Goal: Communication & Community: Answer question/provide support

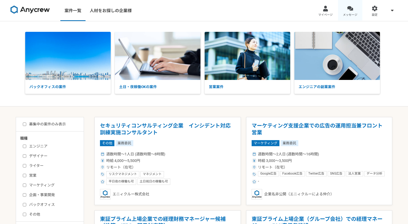
click at [347, 16] on span "メッセージ" at bounding box center [350, 15] width 14 height 4
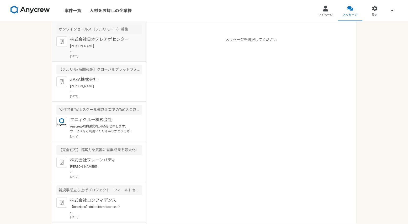
click at [91, 50] on p "[PERSON_NAME] お世話になっております。 ご対応いただきありがとうございます。 どうぞよろしくお願いいたします。" at bounding box center [102, 48] width 65 height 9
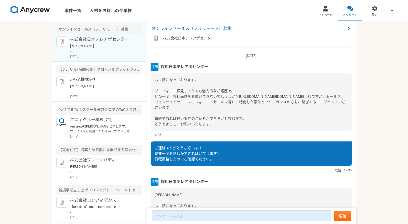
scroll to position [54, 0]
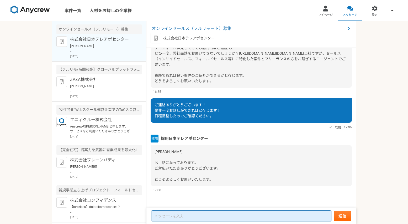
click at [193, 212] on textarea at bounding box center [241, 215] width 179 height 11
type textarea "t"
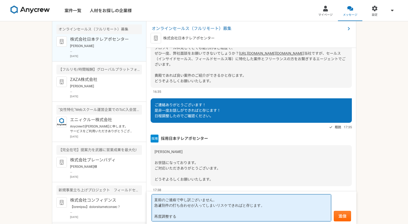
click at [182, 217] on textarea "直前のご連絡で申し訳ございません。 急遽別件の打ち合わせが入ってしまいリスケできればと存じます。 再度調整する" at bounding box center [241, 207] width 179 height 27
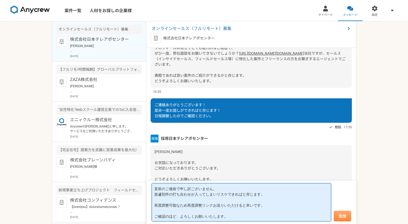
type textarea "直前のご連絡で申し訳ございません。 急遽別件の打ち合わせが入ってしまいリスケできればと存じます。 再度調整可能なため再度調整リンクお送りいただけると幸いです。…"
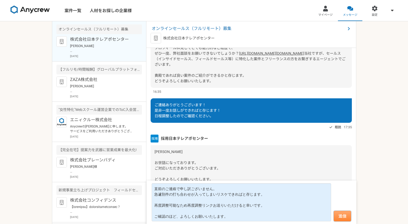
click at [341, 216] on button "送信" at bounding box center [342, 215] width 17 height 10
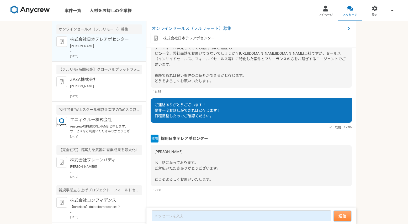
scroll to position [120, 0]
